Goal: Information Seeking & Learning: Learn about a topic

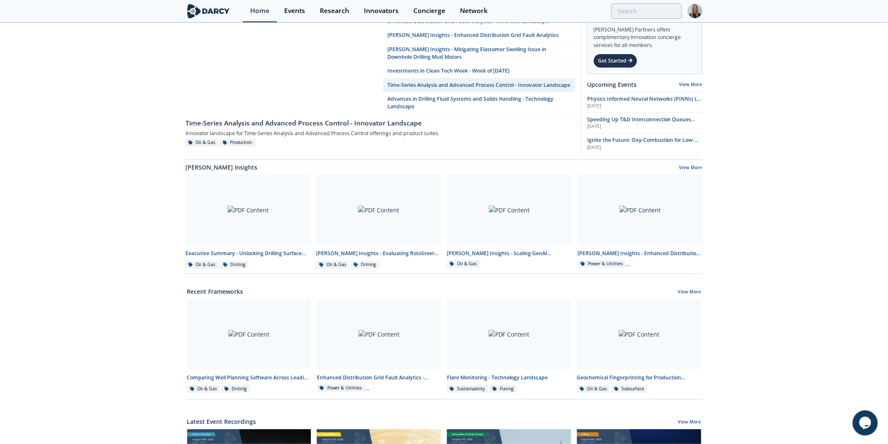
scroll to position [317, 0]
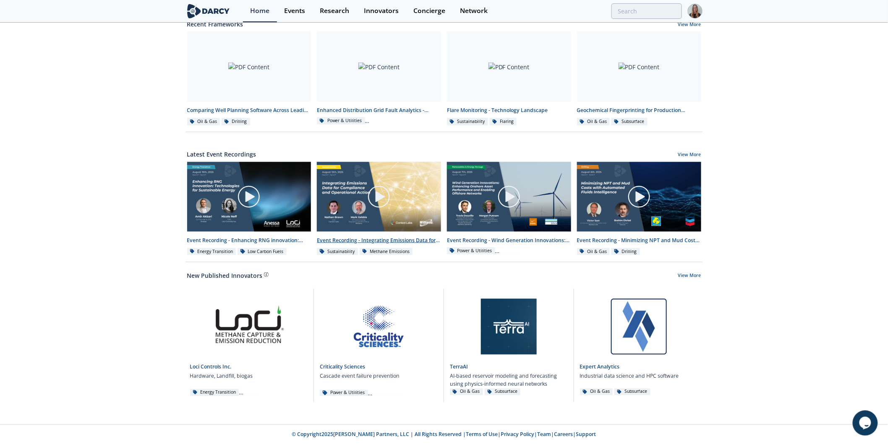
click at [344, 240] on div "Event Recording - Integrating Emissions Data for Compliance and Operational Act…" at bounding box center [379, 241] width 124 height 8
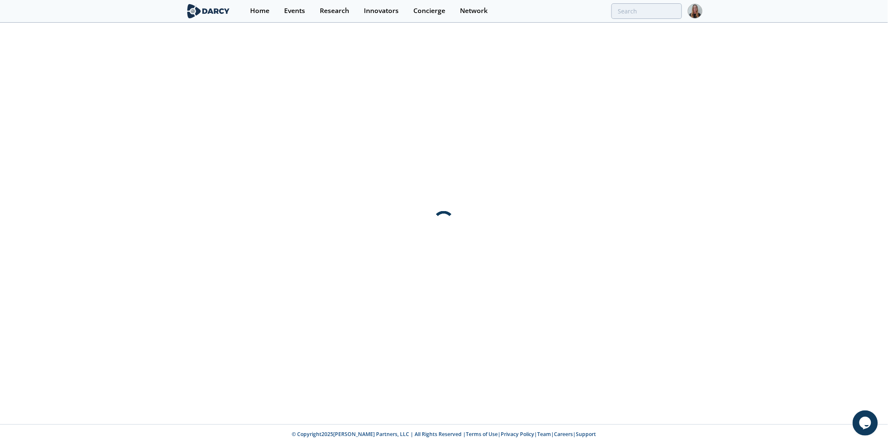
scroll to position [0, 0]
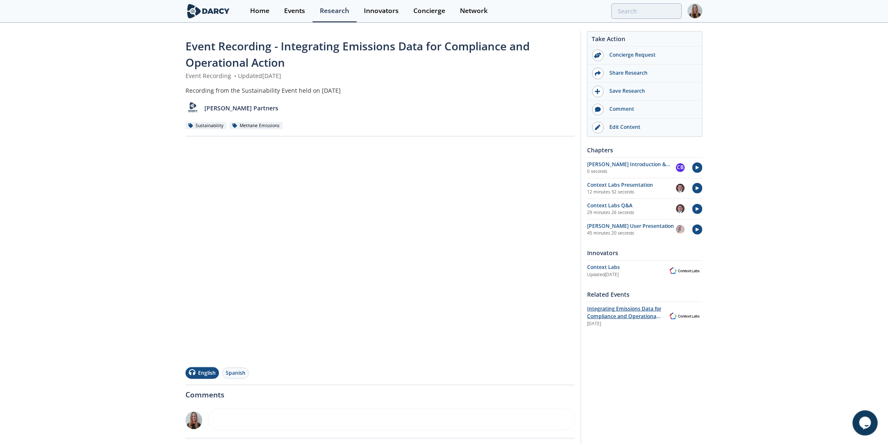
click at [605, 312] on span "Integrating Emissions Data for Compliance and Operational Action" at bounding box center [624, 316] width 74 height 23
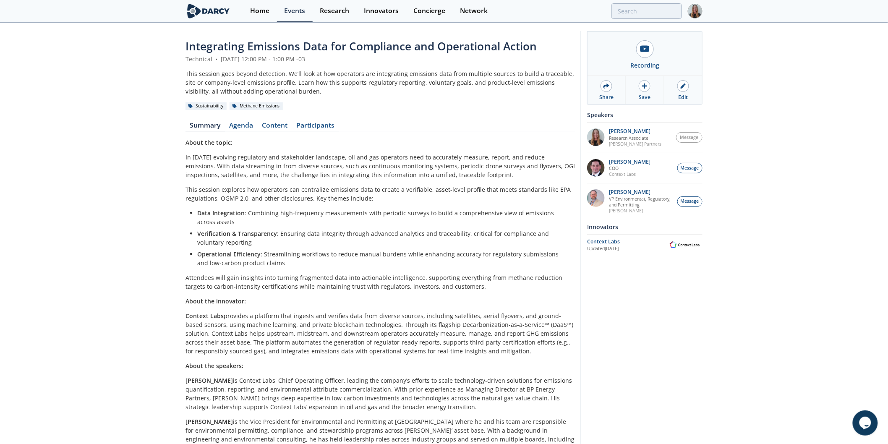
click at [235, 50] on span "Integrating Emissions Data for Compliance and Operational Action" at bounding box center [361, 46] width 351 height 15
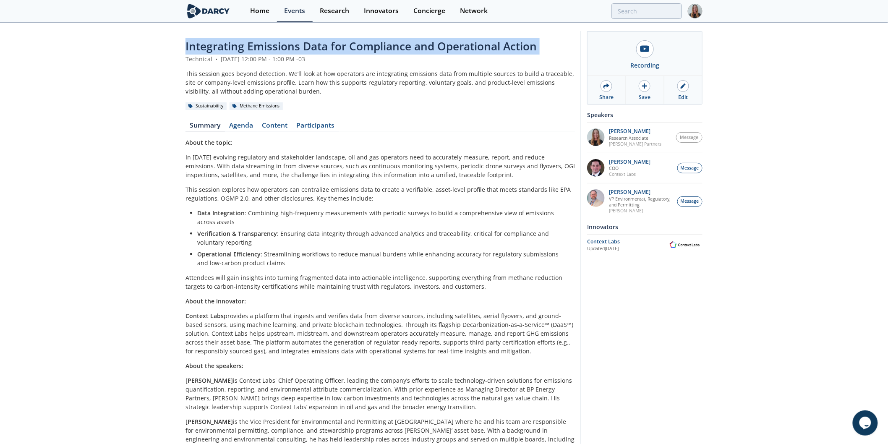
drag, startPoint x: 235, startPoint y: 50, endPoint x: 267, endPoint y: 50, distance: 31.5
click at [234, 50] on span "Integrating Emissions Data for Compliance and Operational Action" at bounding box center [361, 46] width 351 height 15
copy header "Integrating Emissions Data for Compliance and Operational Action"
click at [272, 125] on link "Content" at bounding box center [275, 127] width 34 height 10
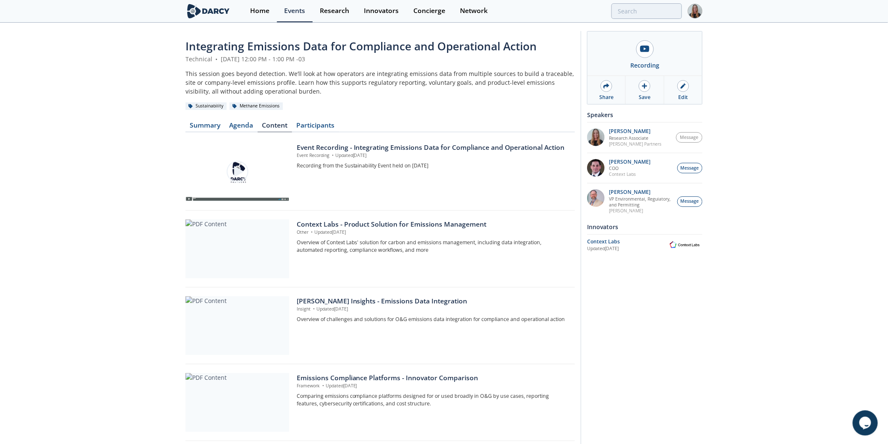
click at [114, 136] on div "Integrating Emissions Data for Compliance and Operational Action Technical • [D…" at bounding box center [444, 311] width 888 height 575
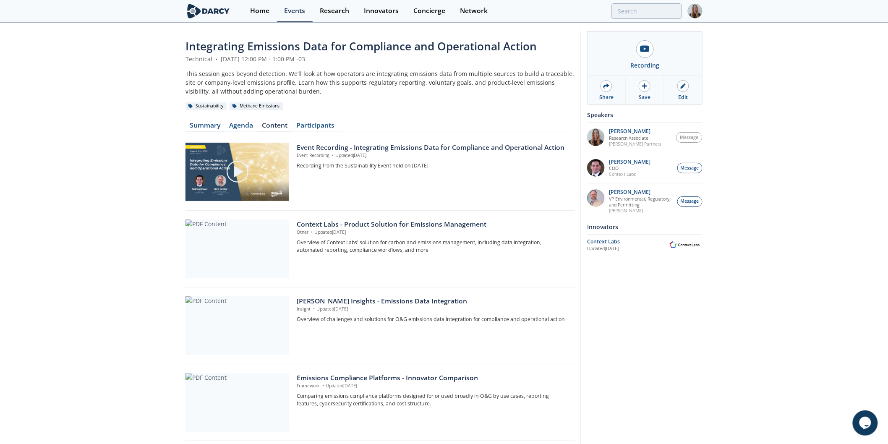
click at [215, 123] on link "Summary" at bounding box center [205, 127] width 39 height 10
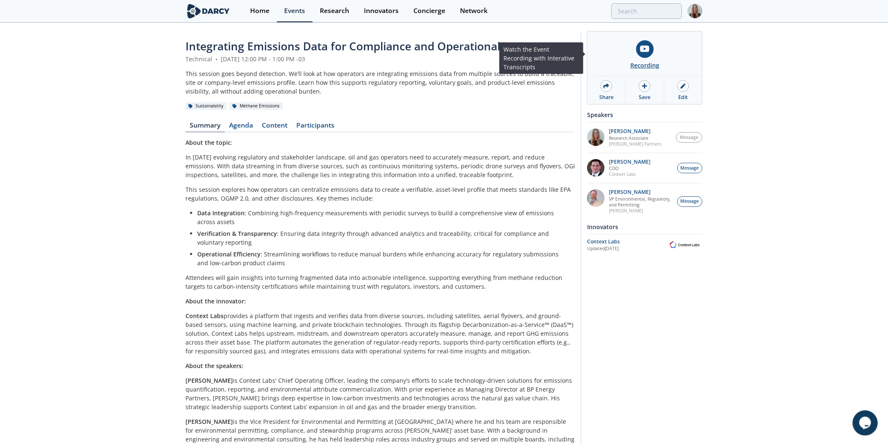
click at [628, 45] on link "Recording" at bounding box center [645, 53] width 115 height 44
click at [275, 127] on link "Content" at bounding box center [275, 127] width 34 height 10
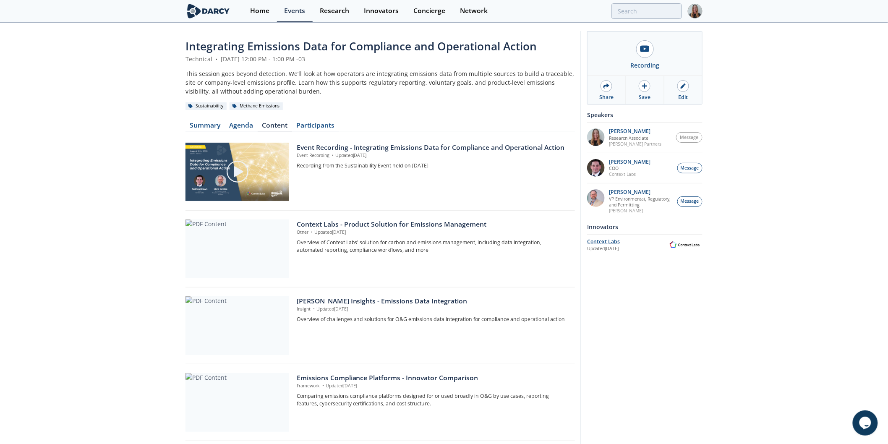
click at [603, 245] on div "Context Labs" at bounding box center [627, 242] width 80 height 8
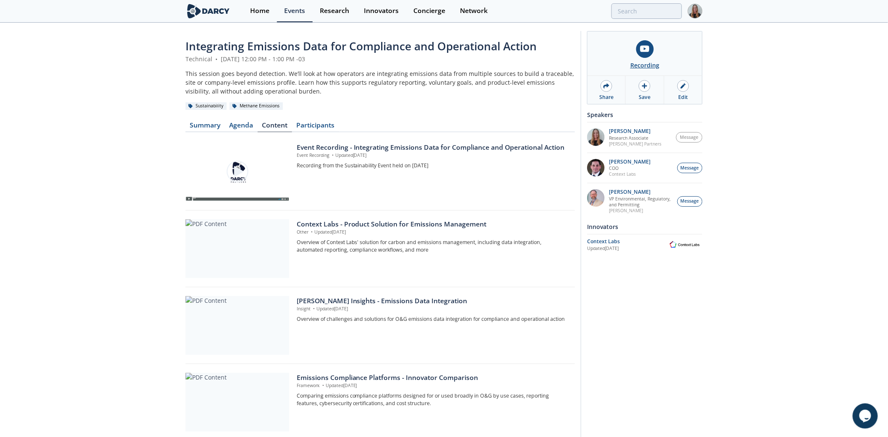
click at [665, 52] on link "Recording" at bounding box center [645, 53] width 115 height 44
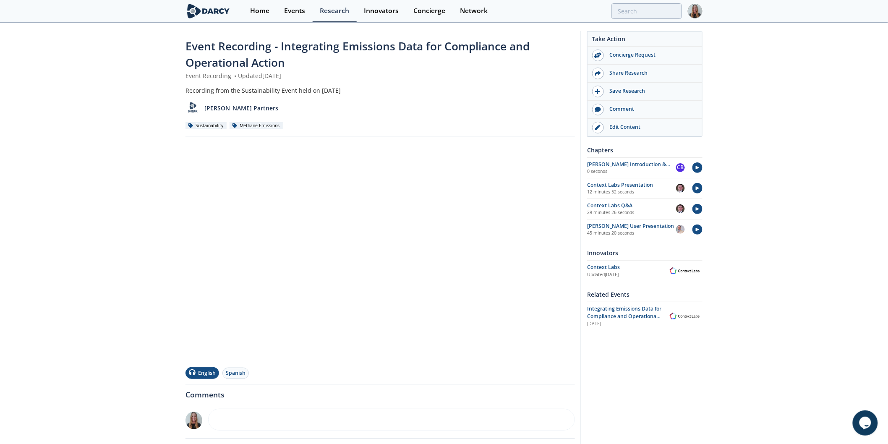
click at [813, 160] on div "Event Recording - Integrating Emissions Data for Compliance and Operational Act…" at bounding box center [444, 295] width 888 height 543
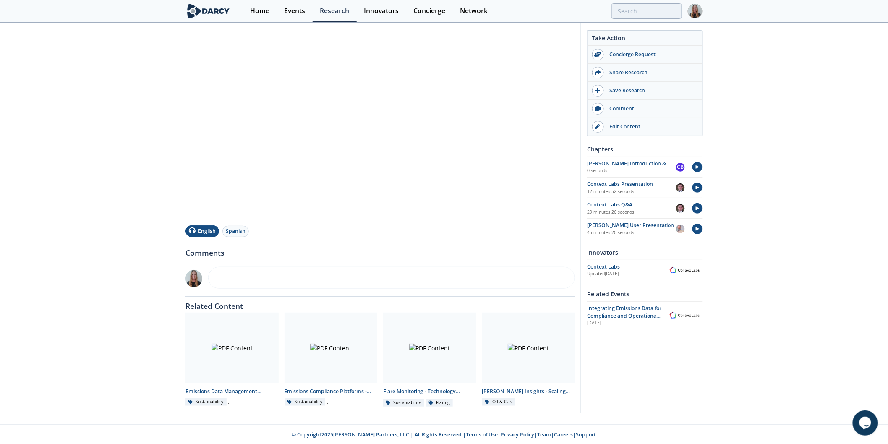
click at [813, 160] on div "Event Recording - Integrating Emissions Data for Compliance and Operational Act…" at bounding box center [444, 153] width 888 height 543
